Goal: Find specific page/section: Find specific page/section

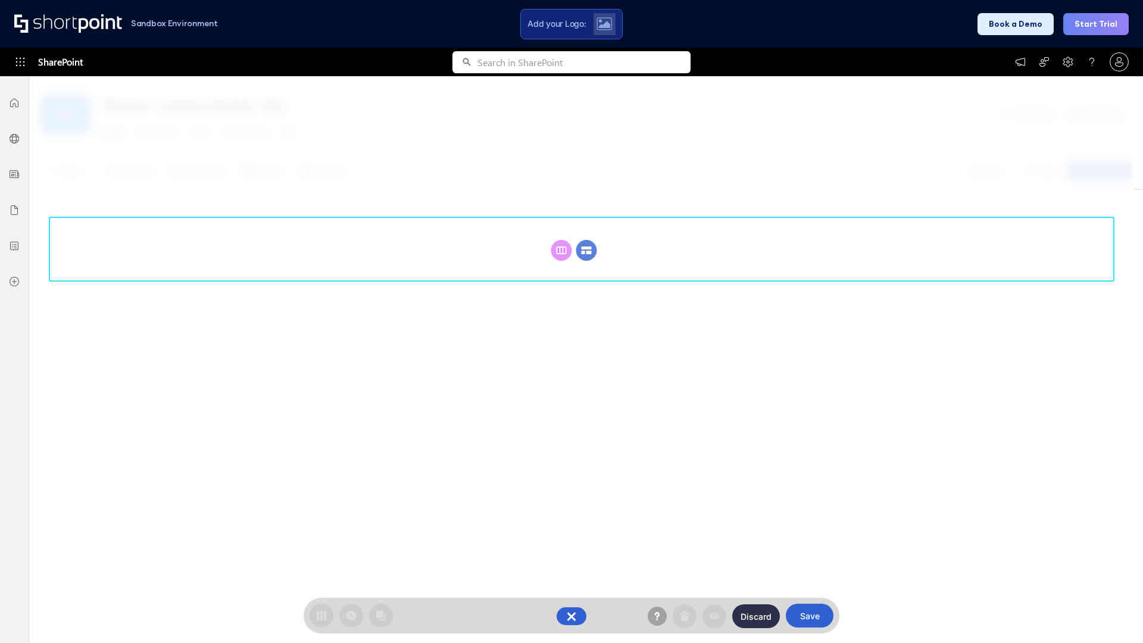
scroll to position [164, 0]
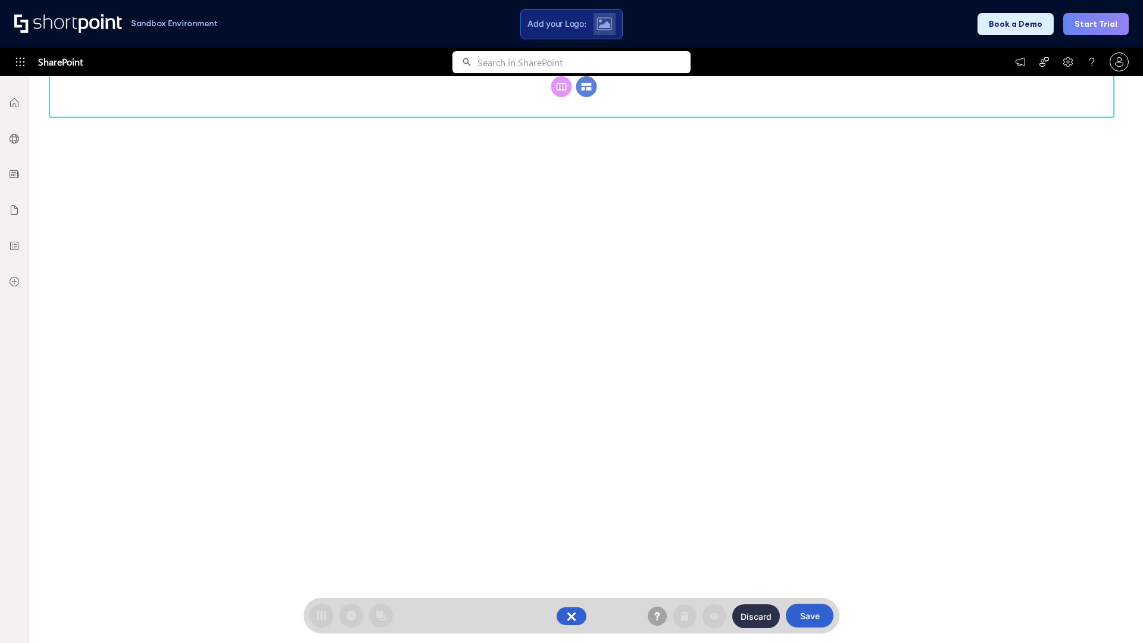
click at [587, 97] on circle at bounding box center [586, 86] width 21 height 21
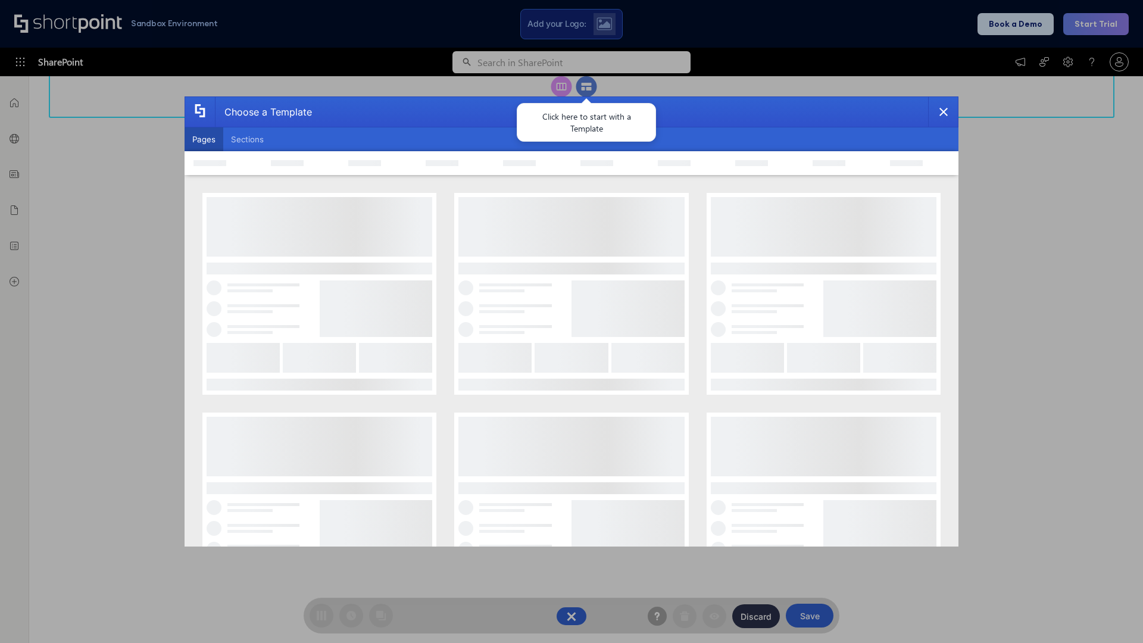
scroll to position [0, 0]
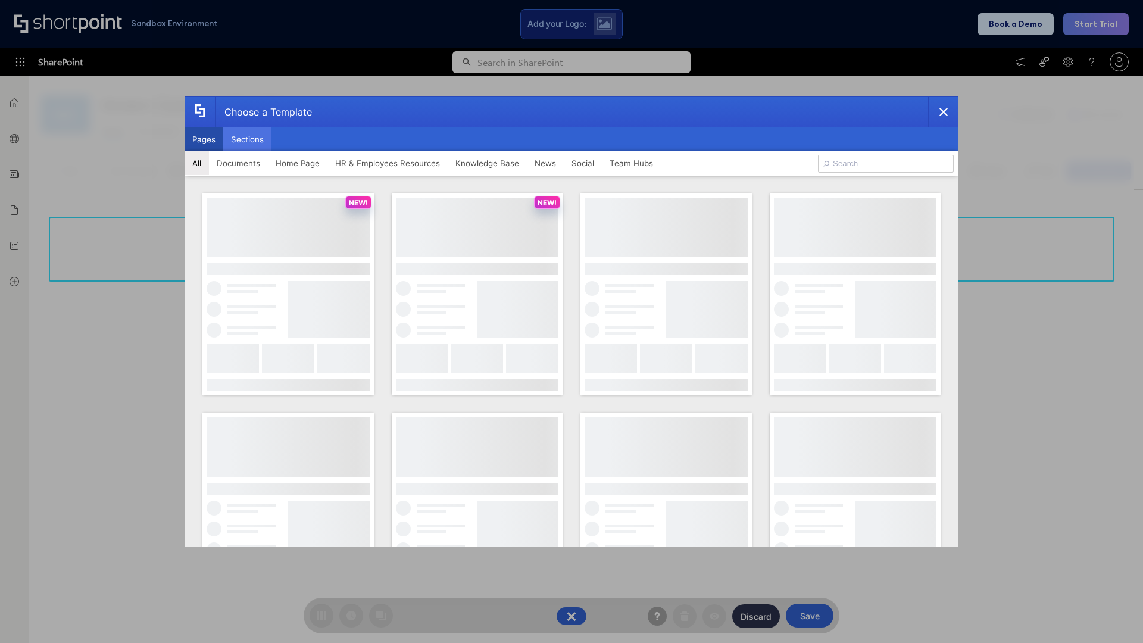
click at [247, 139] on button "Sections" at bounding box center [247, 139] width 48 height 24
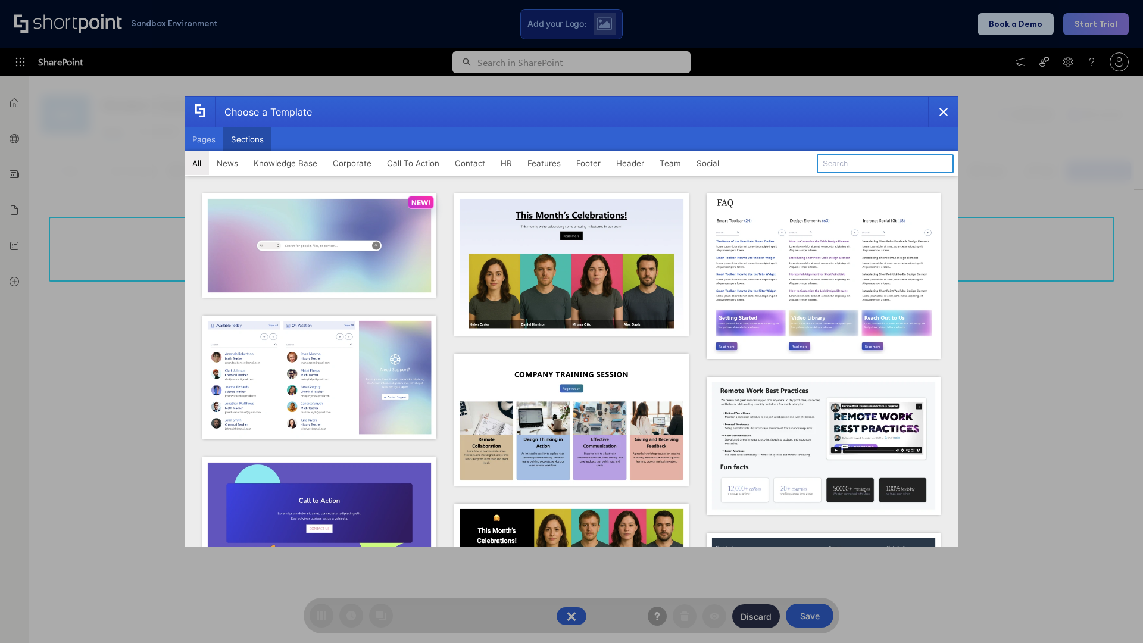
type input "Company Policy"
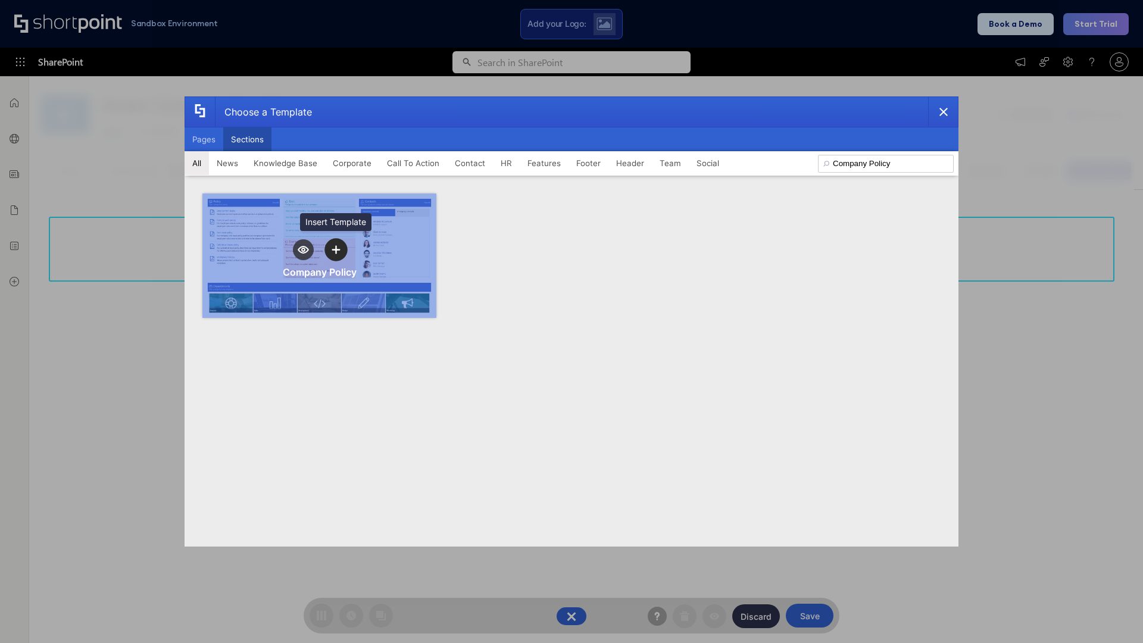
click at [336, 250] on icon "template selector" at bounding box center [336, 249] width 8 height 8
